Goal: Task Accomplishment & Management: Manage account settings

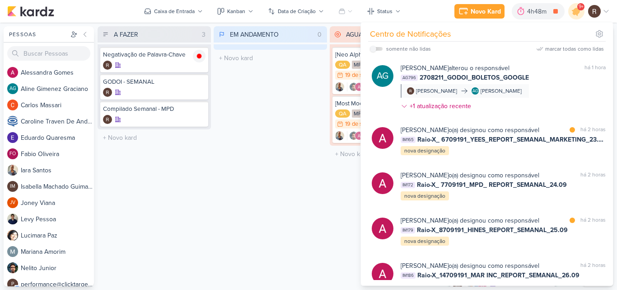
scroll to position [805, 0]
click at [277, 173] on div "EM ANDAMENTO 0 Mover Para Esquerda Mover Para Direita [GEOGRAPHIC_DATA] O títul…" at bounding box center [270, 156] width 113 height 260
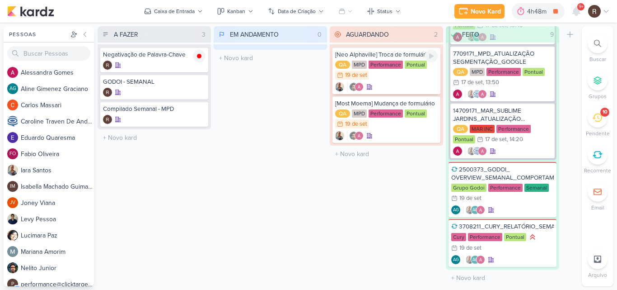
click at [387, 72] on div "QA MPD Performance Pontual 19/9 [DATE]" at bounding box center [386, 71] width 103 height 20
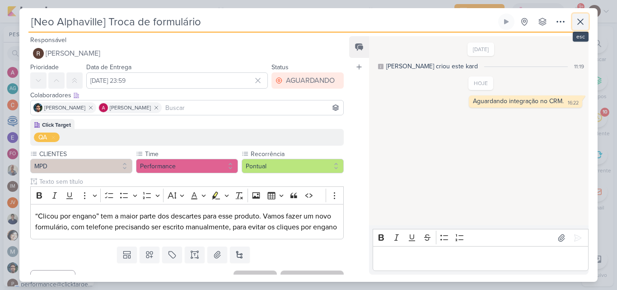
click at [578, 19] on icon at bounding box center [580, 21] width 5 height 5
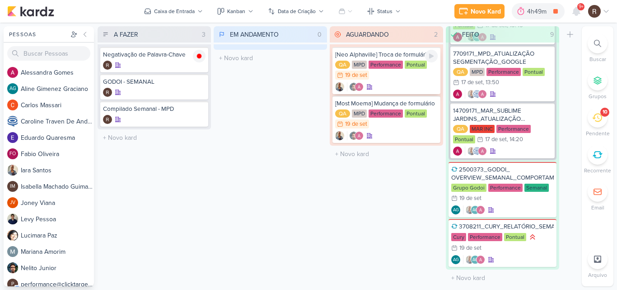
click at [400, 73] on div "QA MPD Performance Pontual 19/9 [DATE]" at bounding box center [386, 71] width 103 height 20
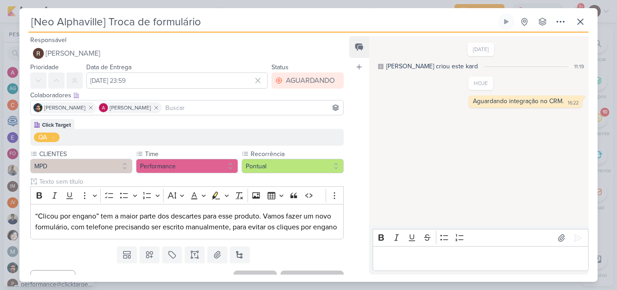
click at [404, 254] on p "Editor editing area: main" at bounding box center [480, 258] width 206 height 11
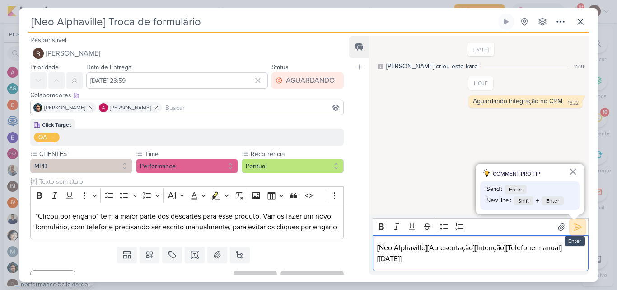
click at [575, 222] on icon at bounding box center [577, 226] width 9 height 9
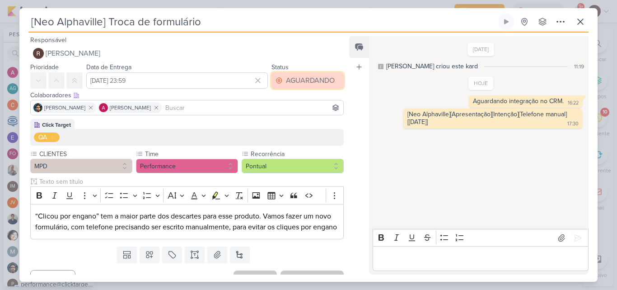
click at [299, 76] on div "AGUARDANDO" at bounding box center [310, 80] width 49 height 11
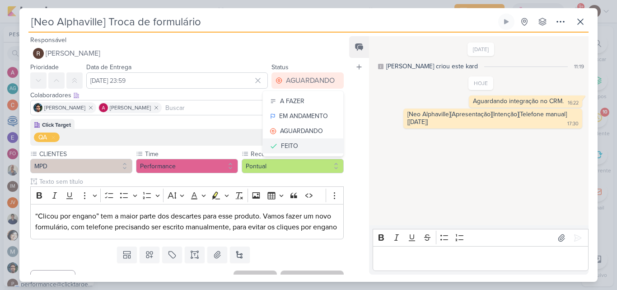
click at [290, 143] on div "FEITO" at bounding box center [289, 145] width 17 height 9
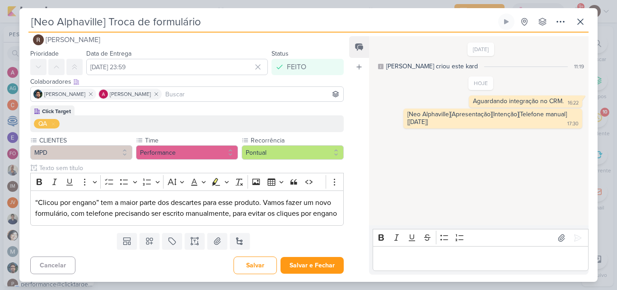
scroll to position [26, 0]
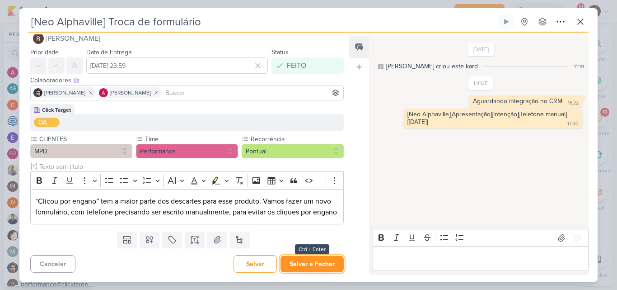
click at [313, 258] on button "Salvar e Fechar" at bounding box center [312, 263] width 63 height 17
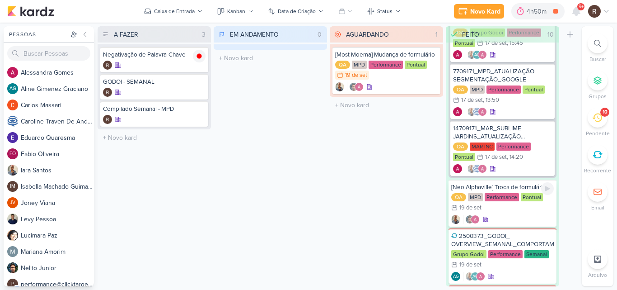
scroll to position [763, 0]
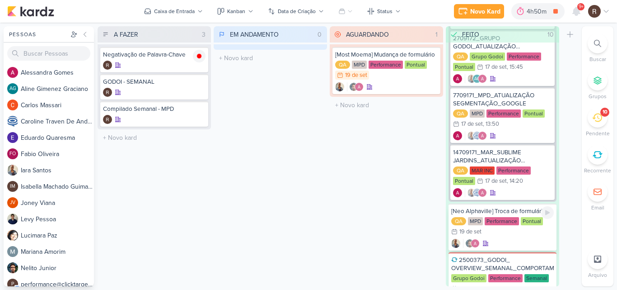
click at [503, 213] on div "[Neo Alphaville] Troca de formulário" at bounding box center [502, 211] width 103 height 8
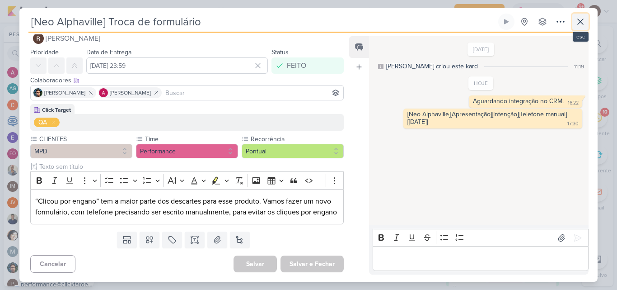
click at [583, 21] on icon at bounding box center [580, 21] width 11 height 11
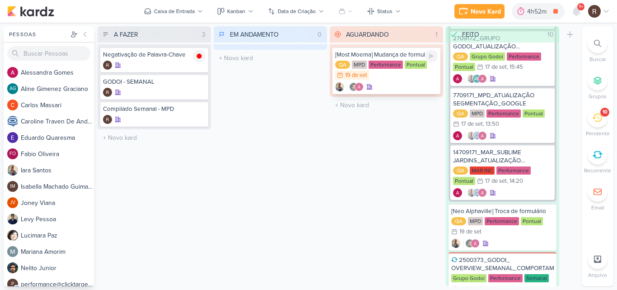
click at [384, 77] on div "QA MPD Performance Pontual 19/9 [DATE]" at bounding box center [386, 71] width 103 height 20
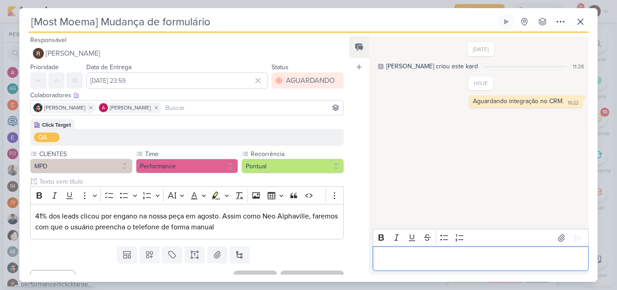
click at [388, 258] on p "Editor editing area: main" at bounding box center [480, 258] width 206 height 11
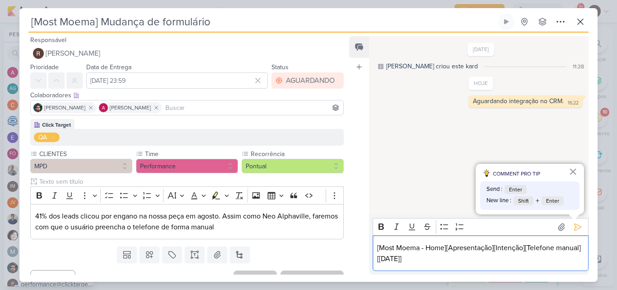
click at [376, 245] on div "[Most Moema - Home][Apresentação][Intenção][Telefone manual][[DATE]]" at bounding box center [481, 253] width 216 height 36
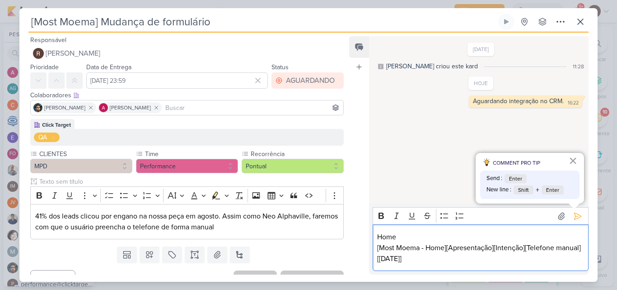
click at [442, 261] on p "[Most Moema - Home][Apresentação][Intenção][Telefone manual][[DATE]]" at bounding box center [480, 253] width 206 height 22
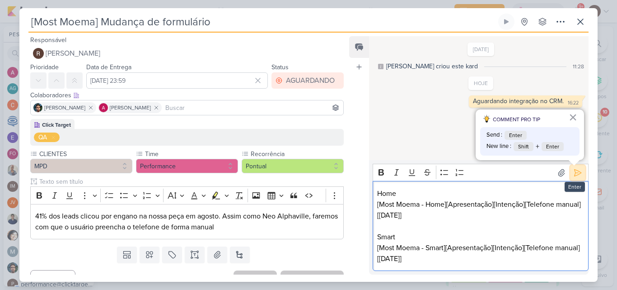
click at [575, 174] on icon at bounding box center [578, 172] width 7 height 7
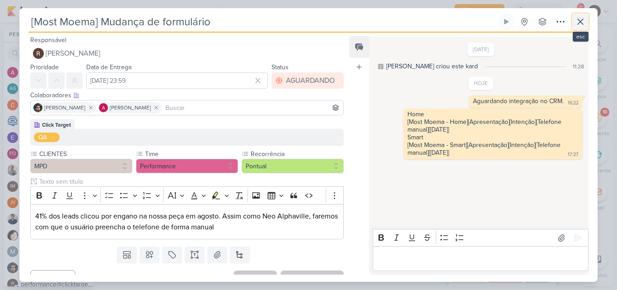
click at [586, 19] on button at bounding box center [580, 22] width 16 height 16
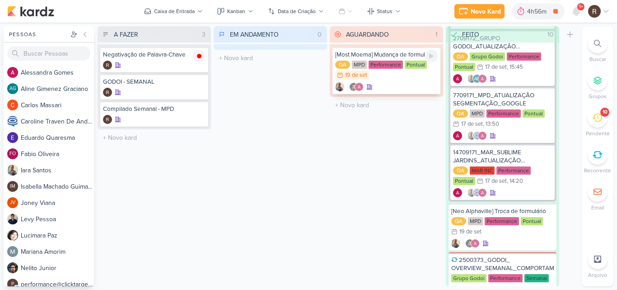
click at [389, 68] on div "Performance" at bounding box center [386, 65] width 34 height 8
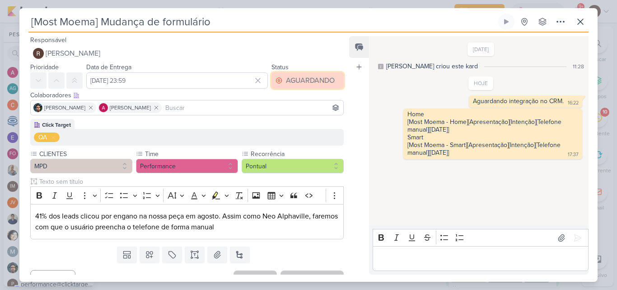
click at [305, 82] on div "AGUARDANDO" at bounding box center [310, 80] width 49 height 11
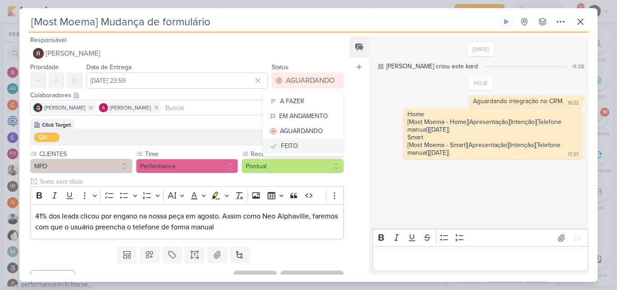
click at [290, 145] on div "FEITO" at bounding box center [289, 145] width 17 height 9
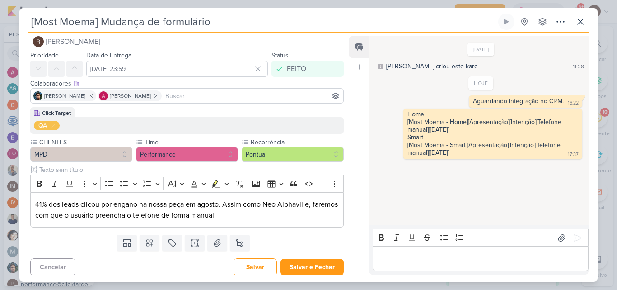
scroll to position [15, 0]
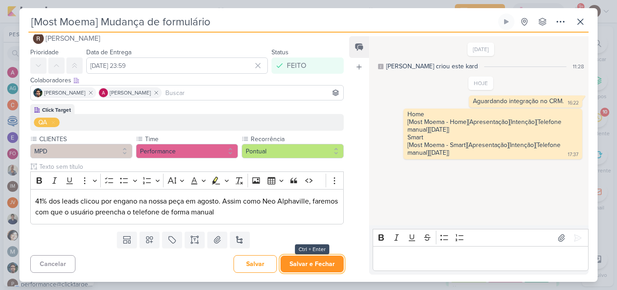
click at [320, 257] on button "Salvar e Fechar" at bounding box center [312, 263] width 63 height 17
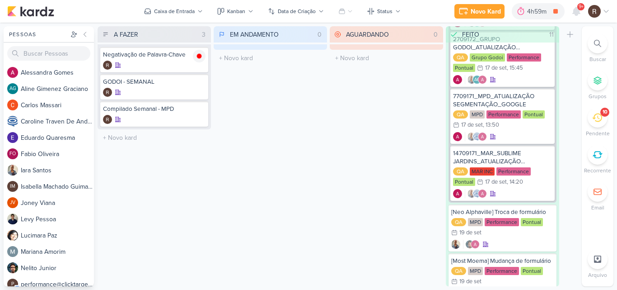
scroll to position [763, 0]
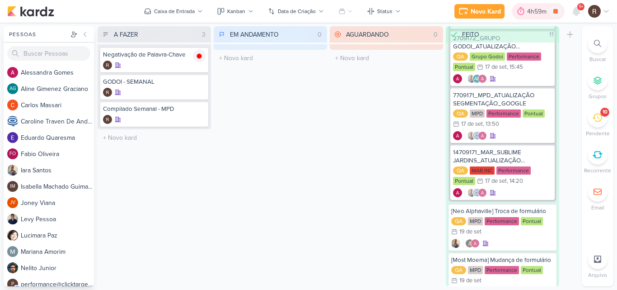
click at [534, 14] on div "4h59m" at bounding box center [538, 11] width 22 height 9
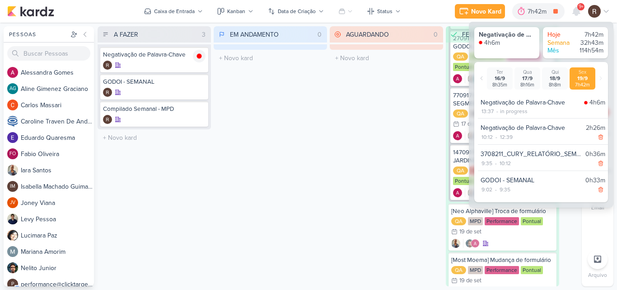
click at [279, 119] on div "EM ANDAMENTO 0 Mover Para Esquerda Mover Para Direita [GEOGRAPHIC_DATA] O títul…" at bounding box center [270, 156] width 113 height 260
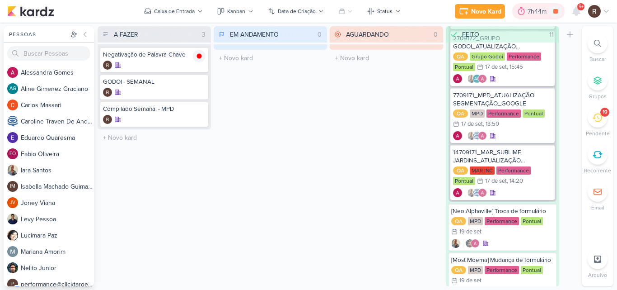
click at [527, 17] on div "7h44m" at bounding box center [538, 11] width 52 height 16
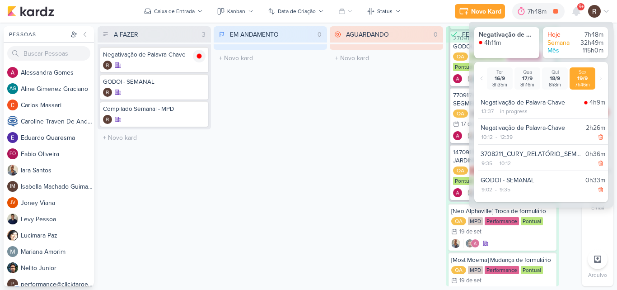
click at [389, 133] on div "AGUARDANDO 0 Mover Para Esquerda Mover Para Direita [GEOGRAPHIC_DATA] O título …" at bounding box center [386, 156] width 113 height 260
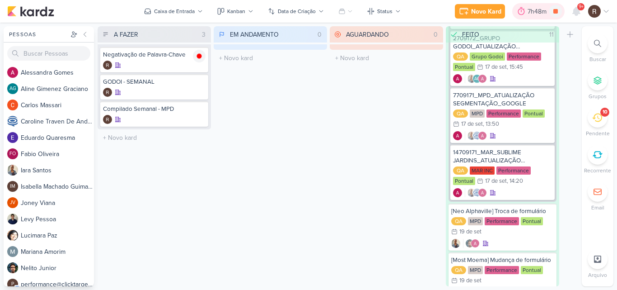
click at [540, 12] on div "7h48m" at bounding box center [539, 11] width 22 height 9
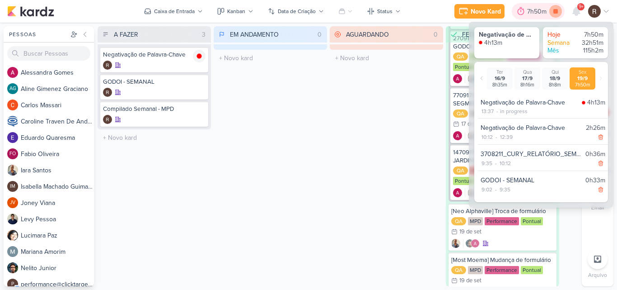
click at [556, 13] on icon at bounding box center [555, 11] width 5 height 5
